Goal: Task Accomplishment & Management: Complete application form

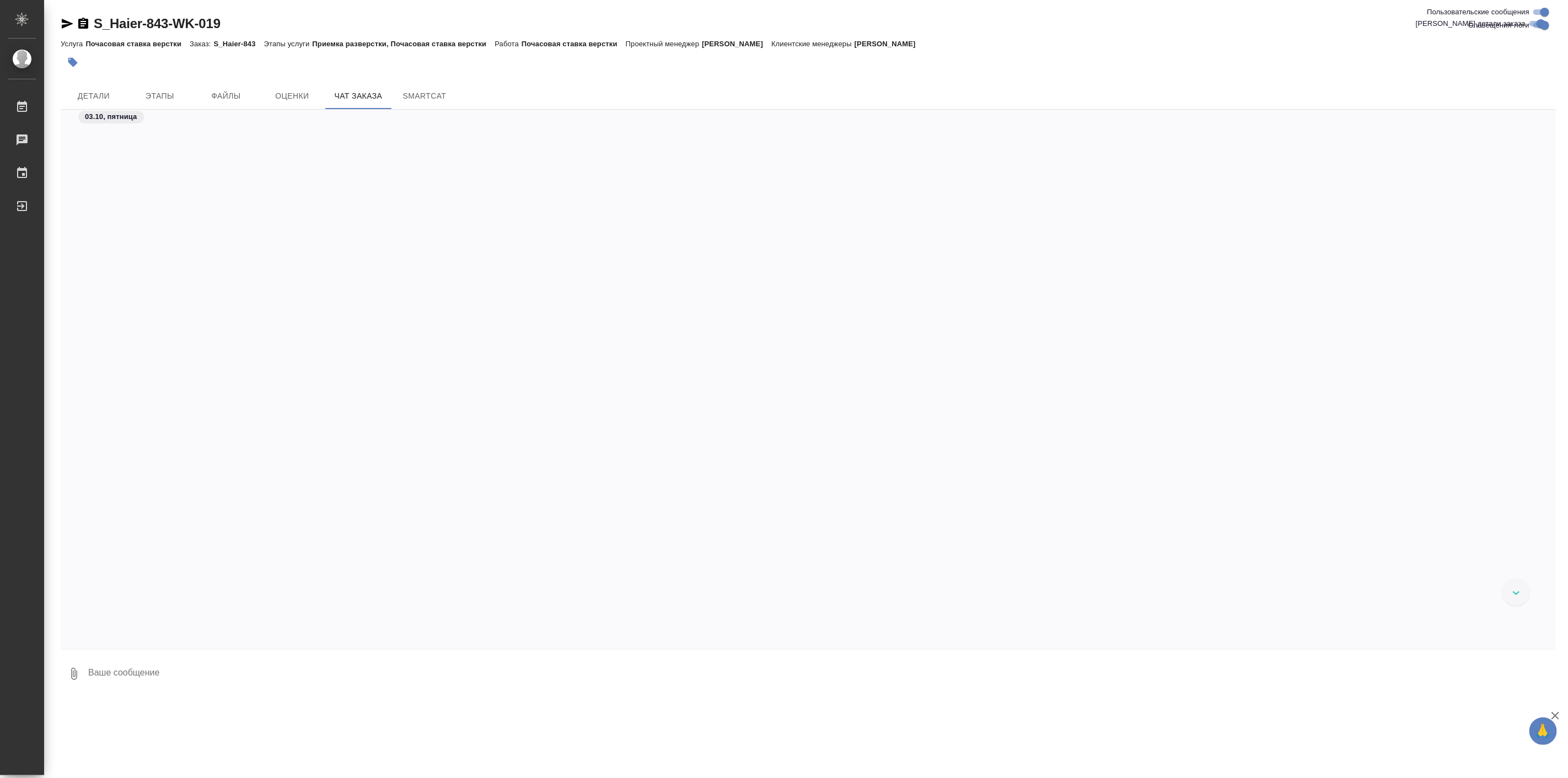
scroll to position [19312, 0]
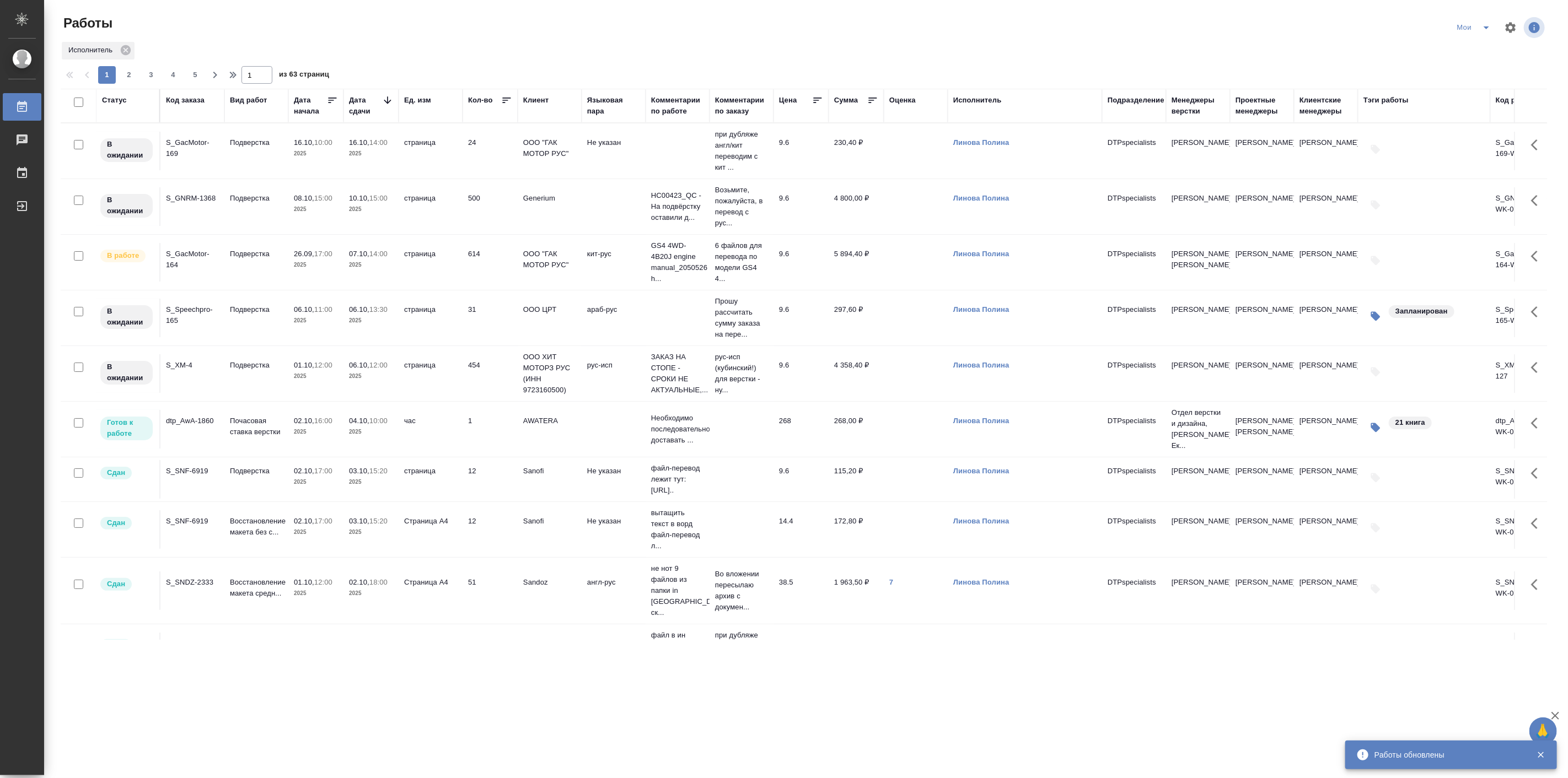
scroll to position [306, 0]
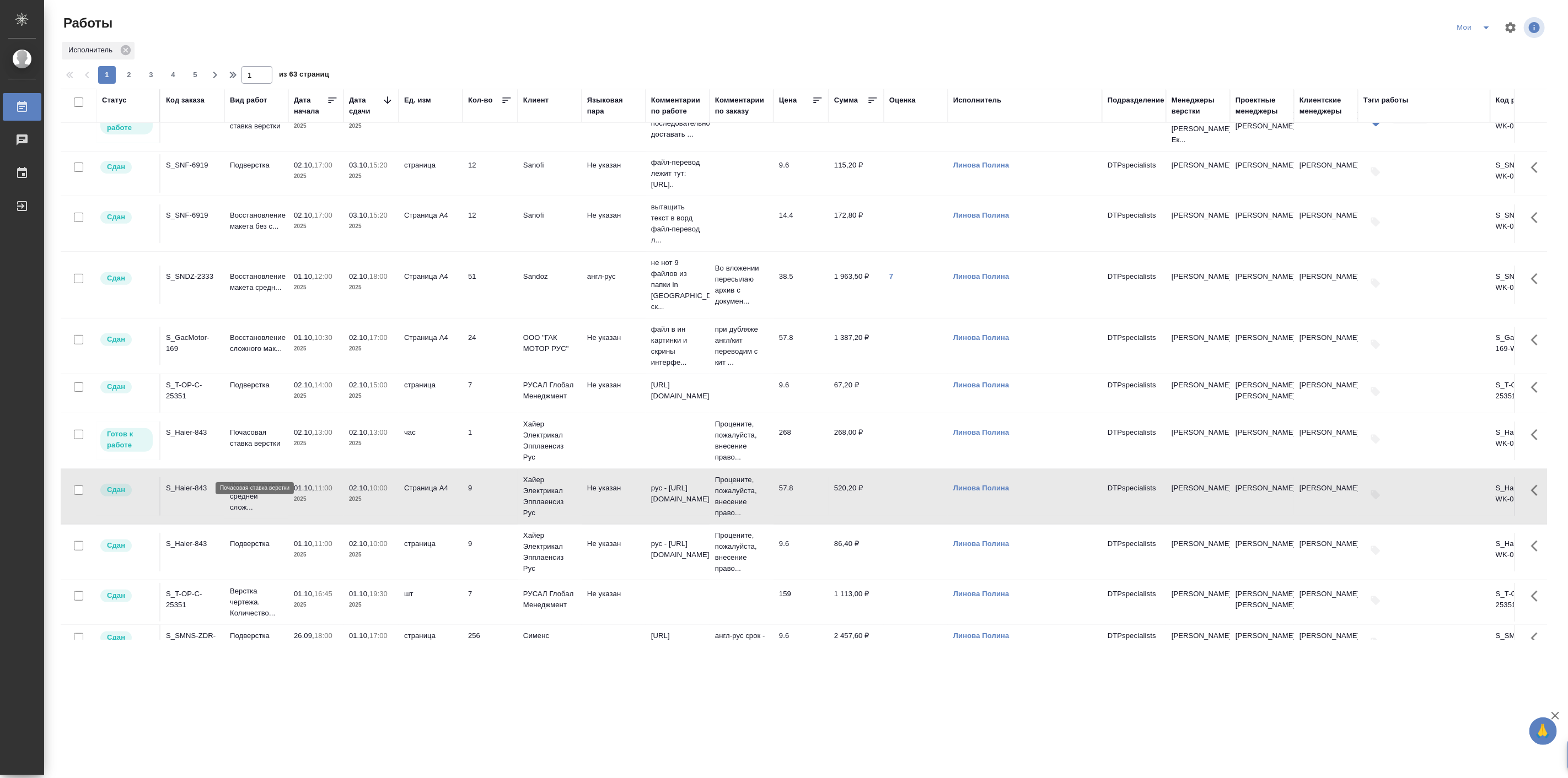
click at [269, 449] on p "Почасовая ставка верстки" at bounding box center [256, 438] width 53 height 22
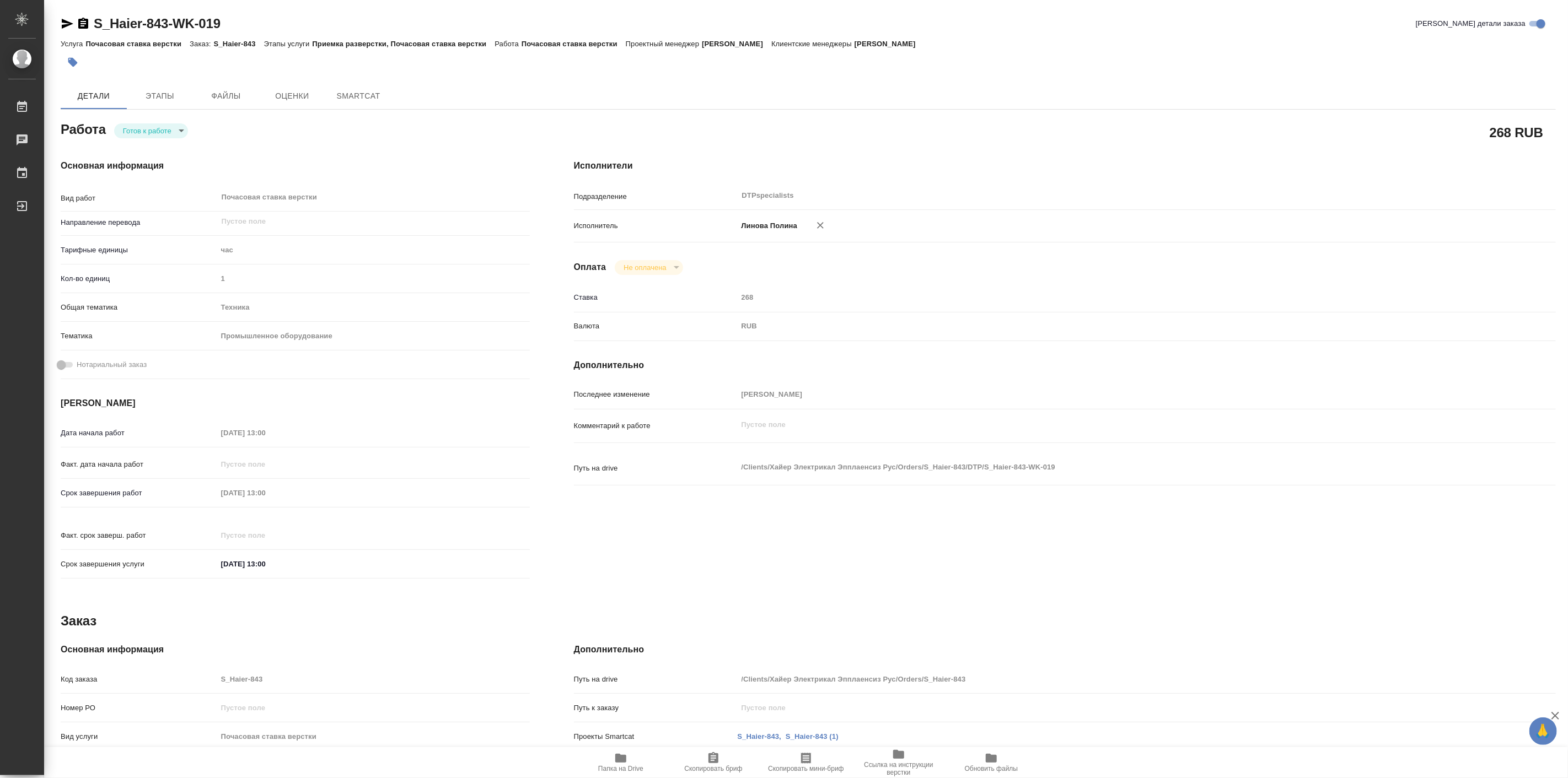
type textarea "x"
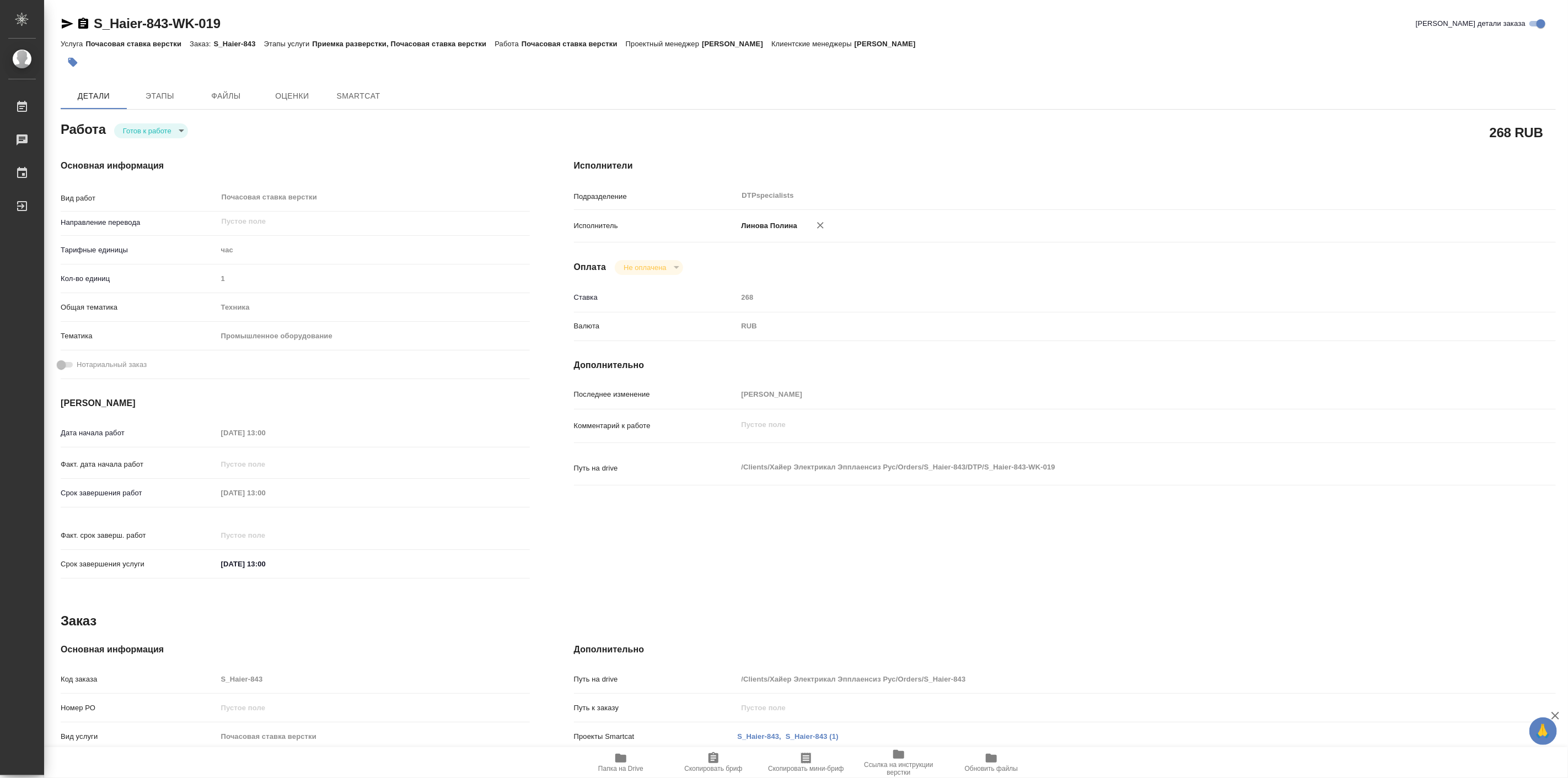
type textarea "x"
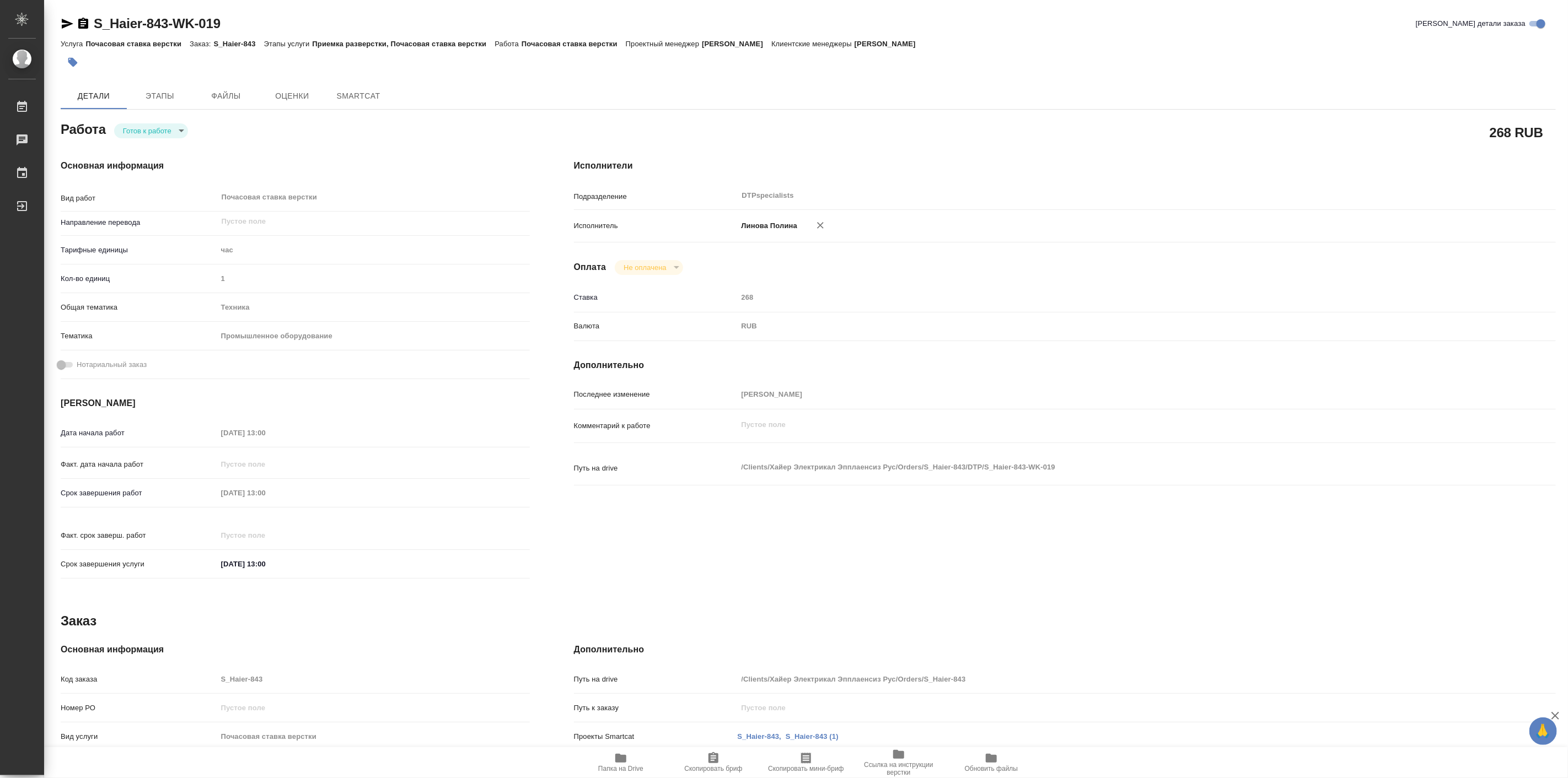
type textarea "x"
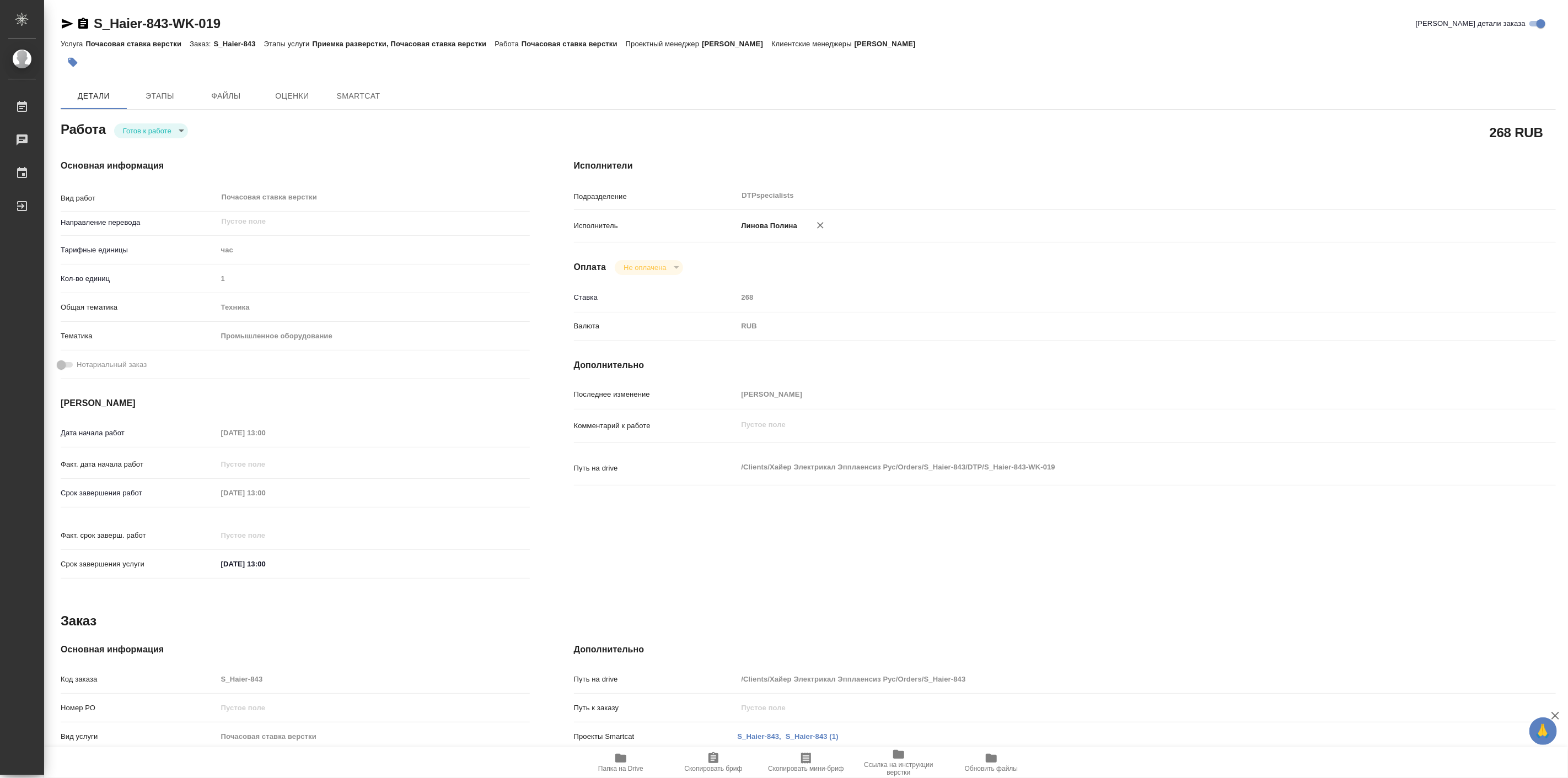
type textarea "x"
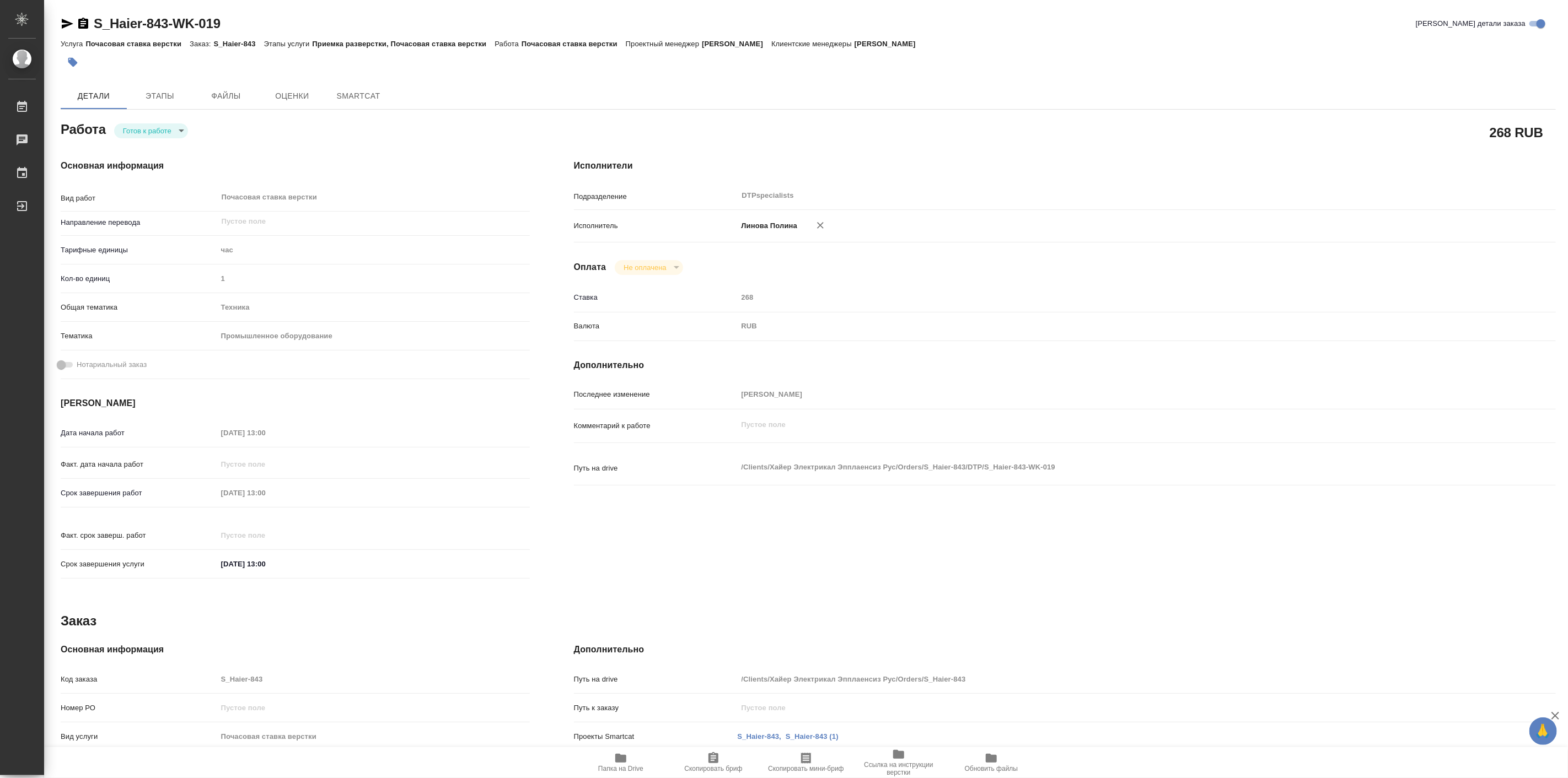
type textarea "x"
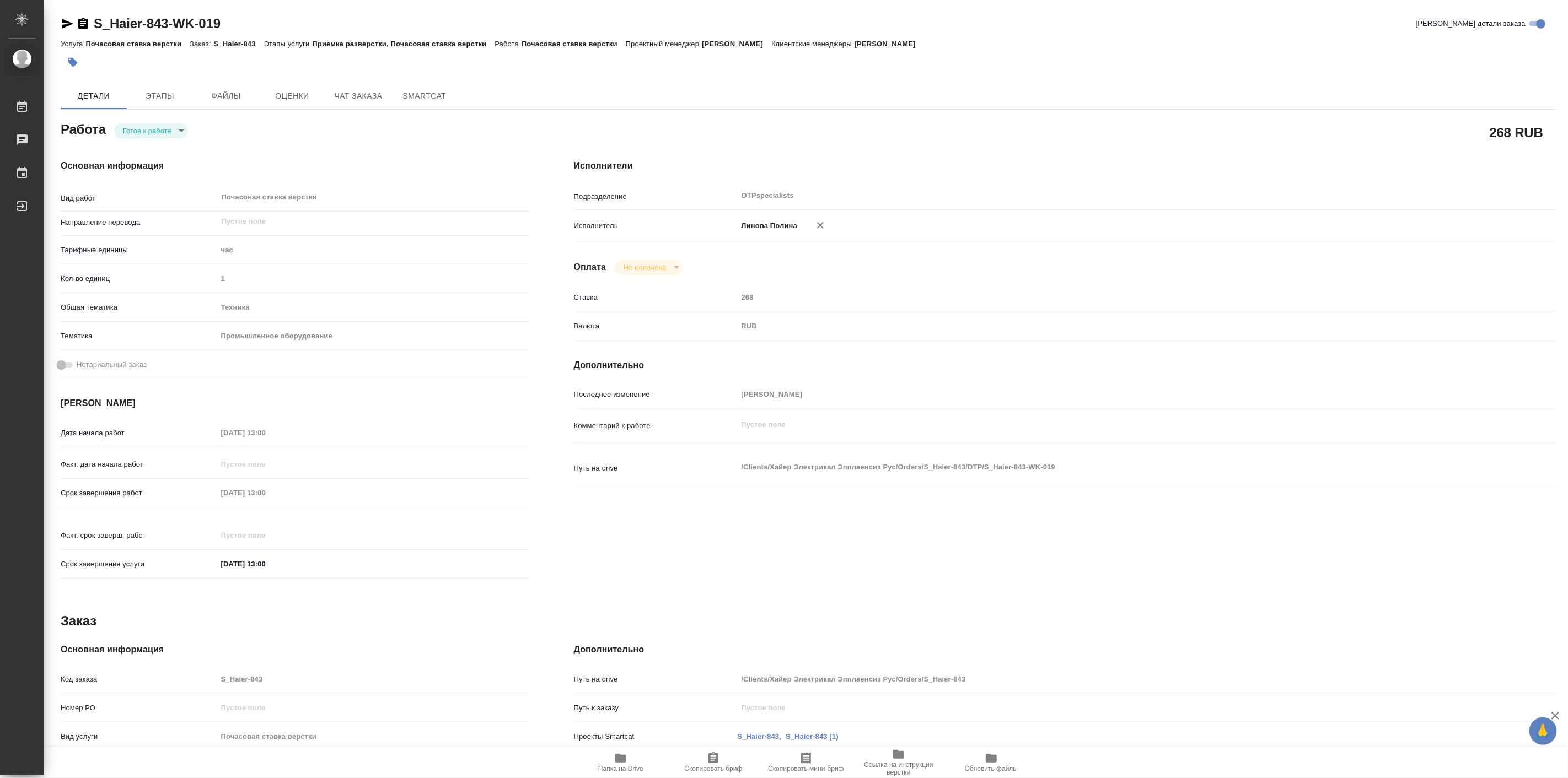
type textarea "x"
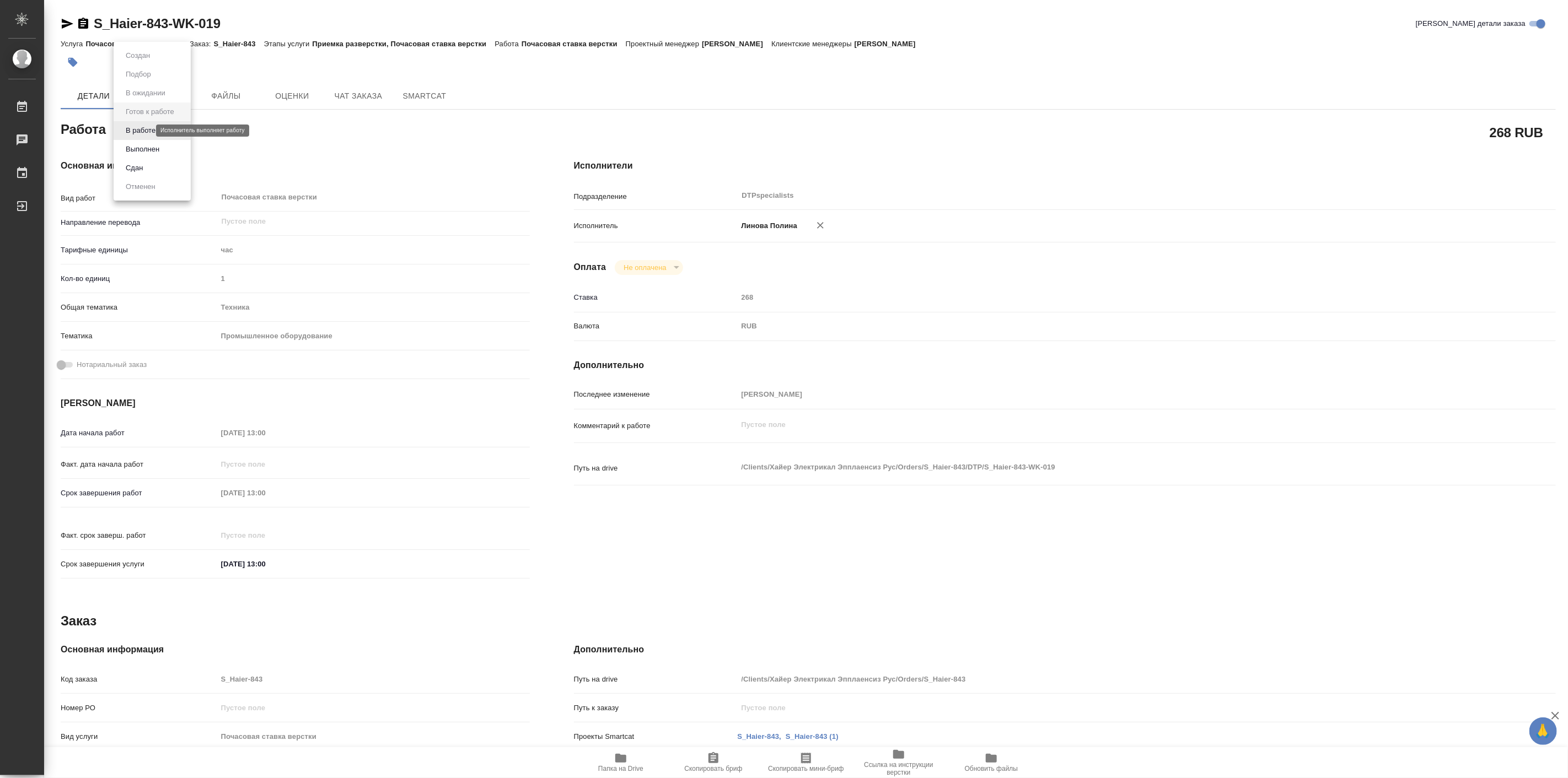
click at [145, 128] on body "🙏 .cls-1 fill:#fff; AWATERA [PERSON_NAME] Работы Чаты График Выйти S_Haier-843-…" at bounding box center [784, 389] width 1568 height 778
click at [153, 134] on button "В работе" at bounding box center [141, 130] width 36 height 12
type textarea "x"
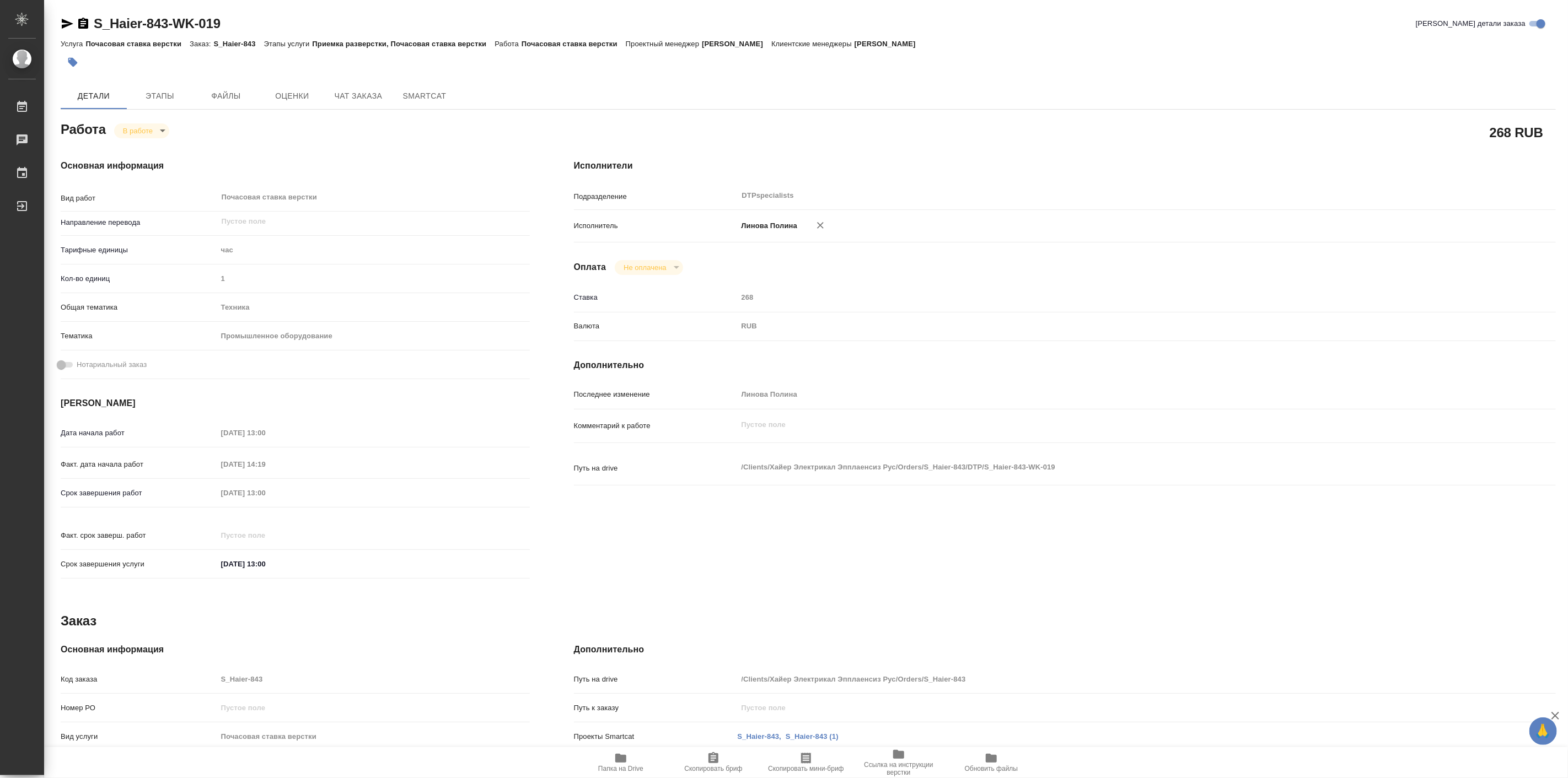
type textarea "x"
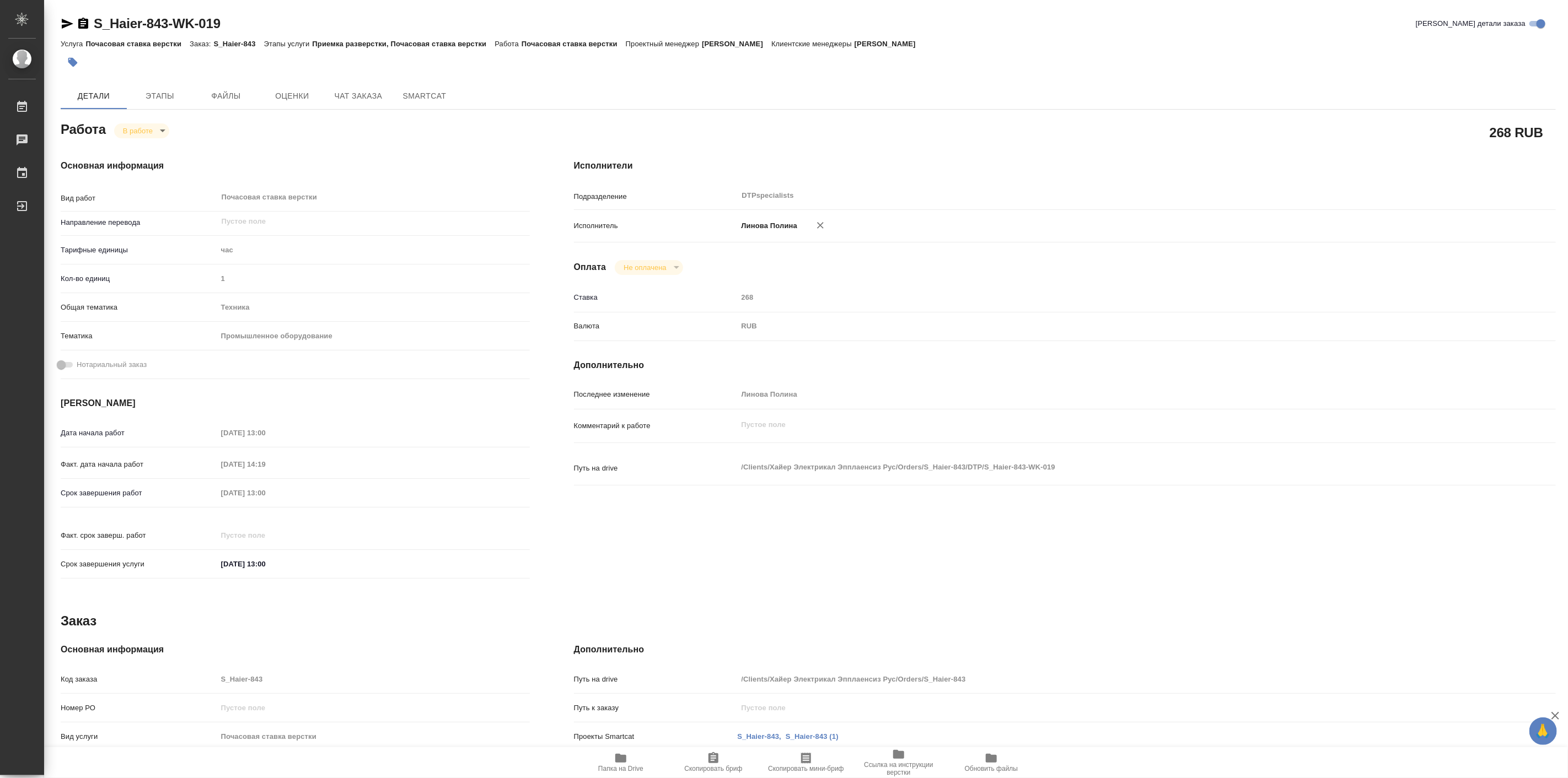
type textarea "x"
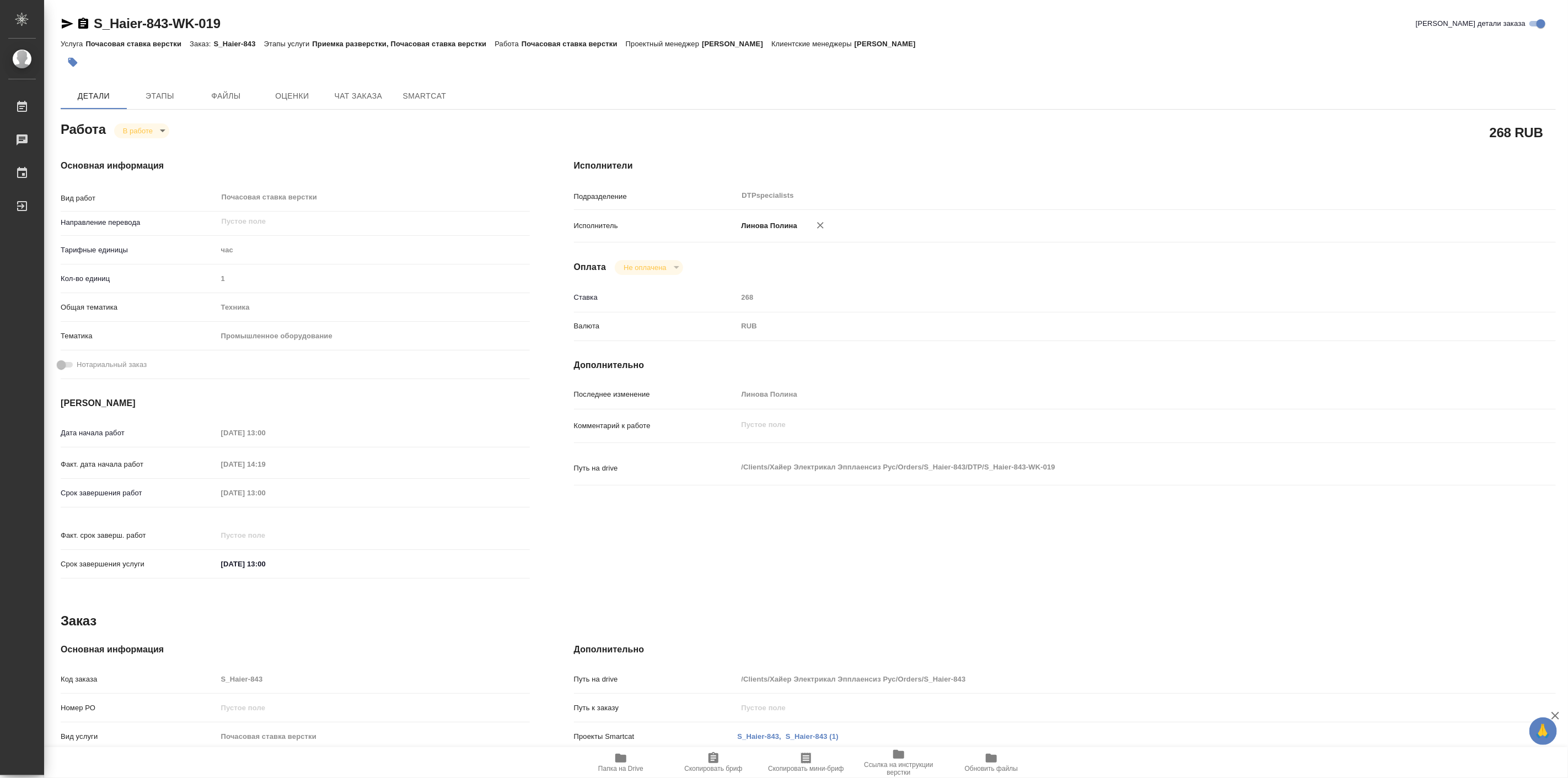
type textarea "x"
click at [617, 753] on icon "button" at bounding box center [620, 758] width 13 height 13
type textarea "x"
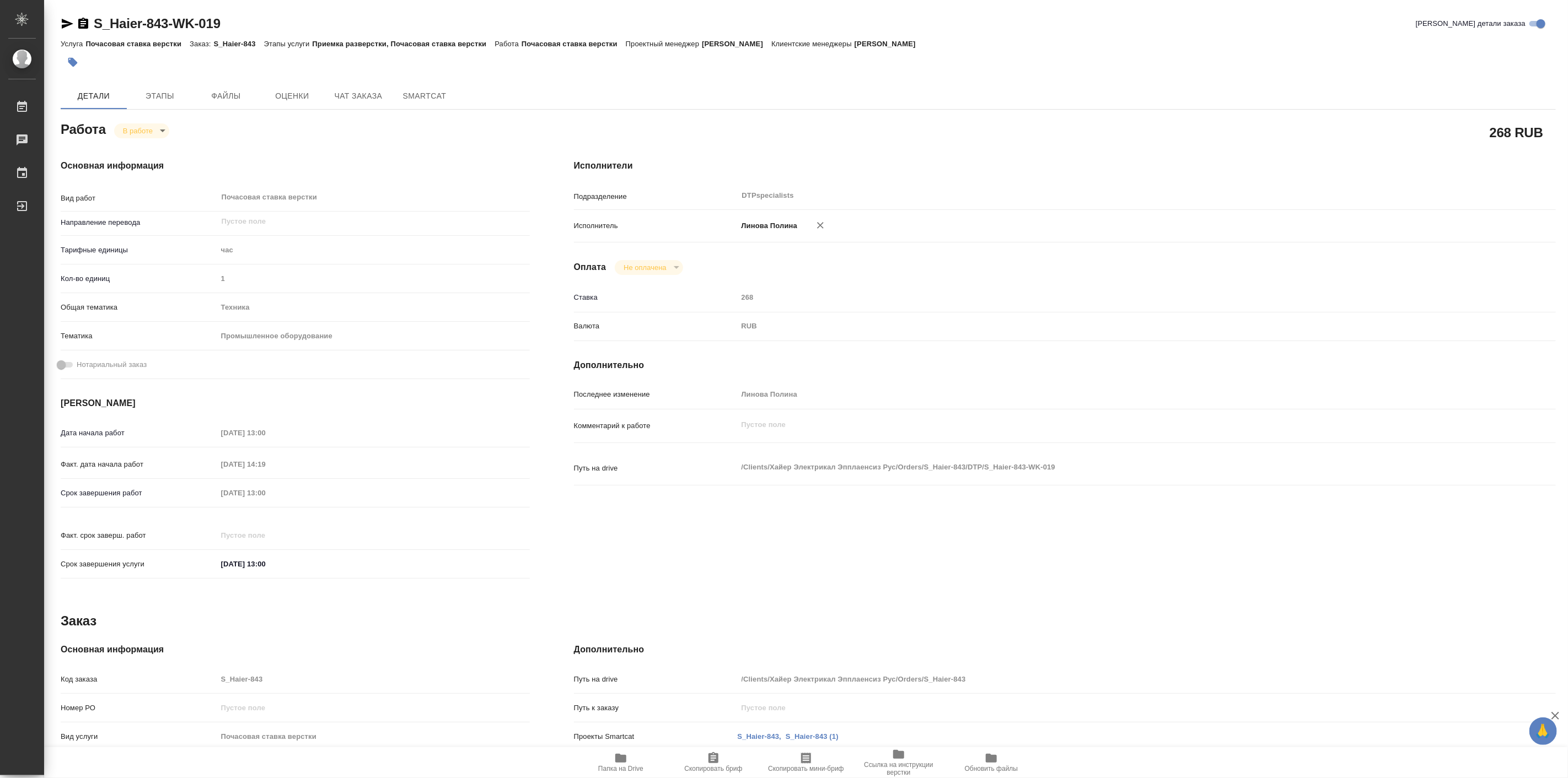
type textarea "x"
